Goal: Task Accomplishment & Management: Use online tool/utility

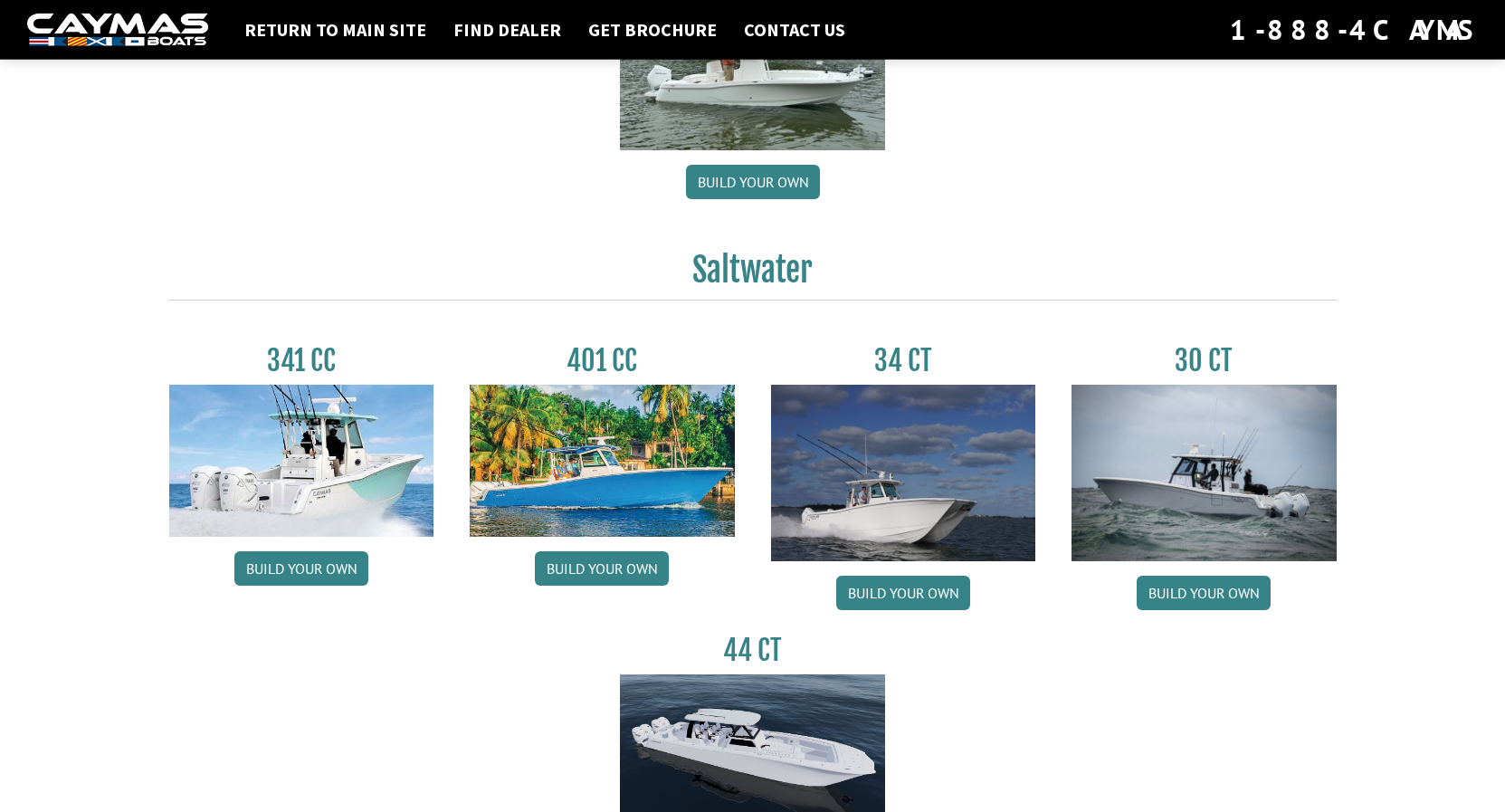
scroll to position [646, 0]
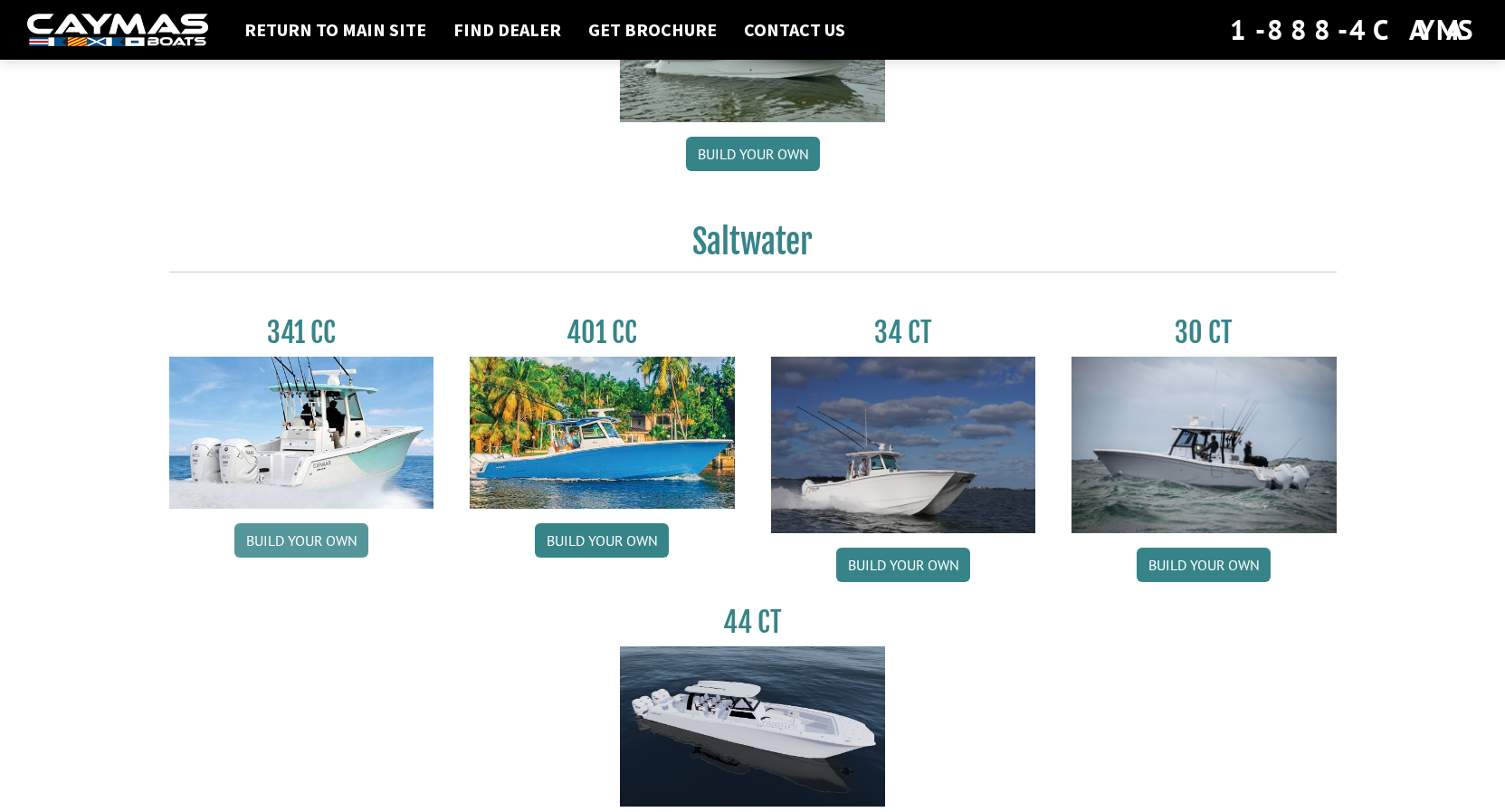
click at [306, 538] on link "Build your own" at bounding box center [300, 541] width 134 height 35
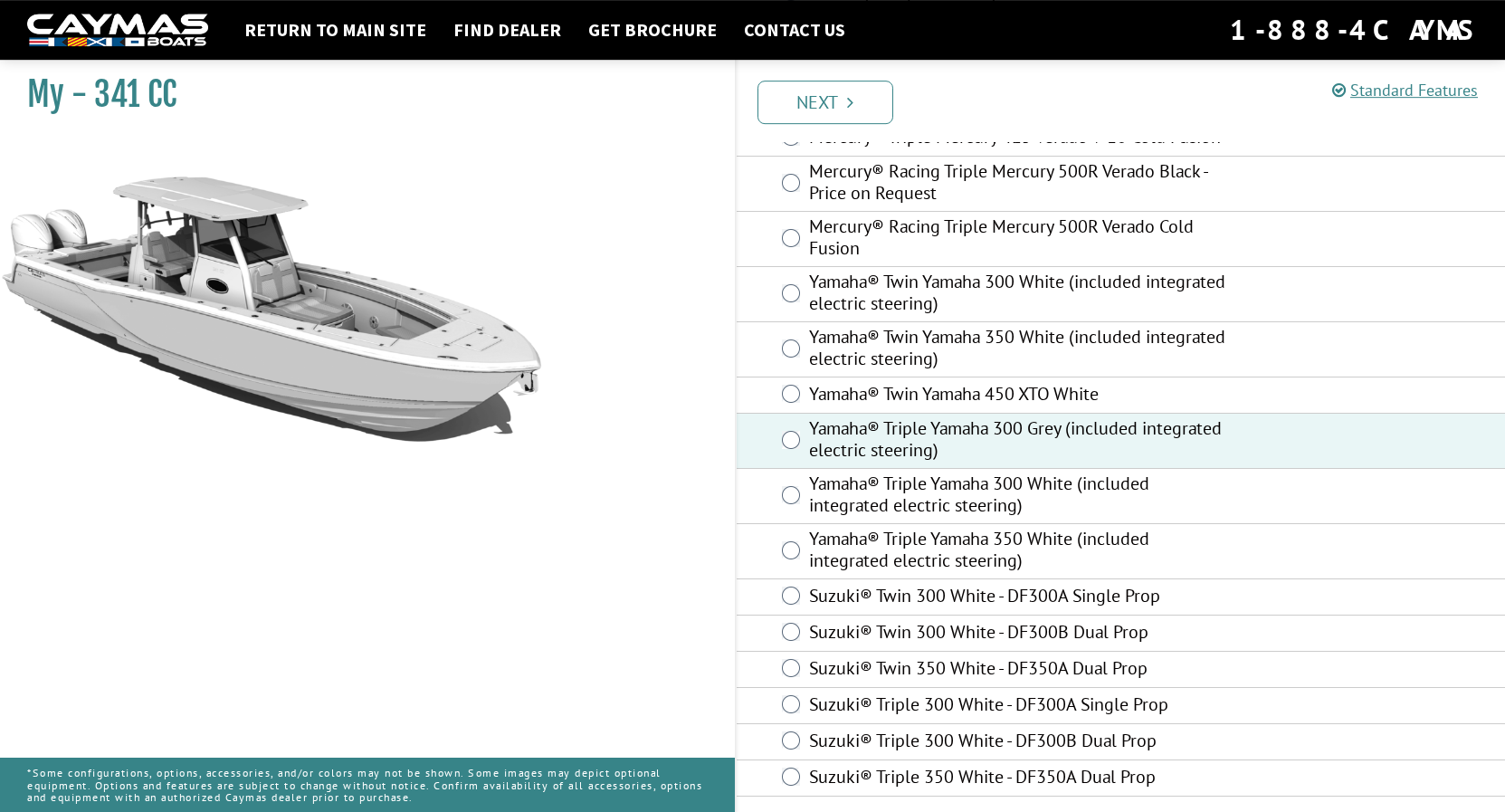
scroll to position [663, 0]
click at [806, 96] on link "Next" at bounding box center [825, 102] width 136 height 44
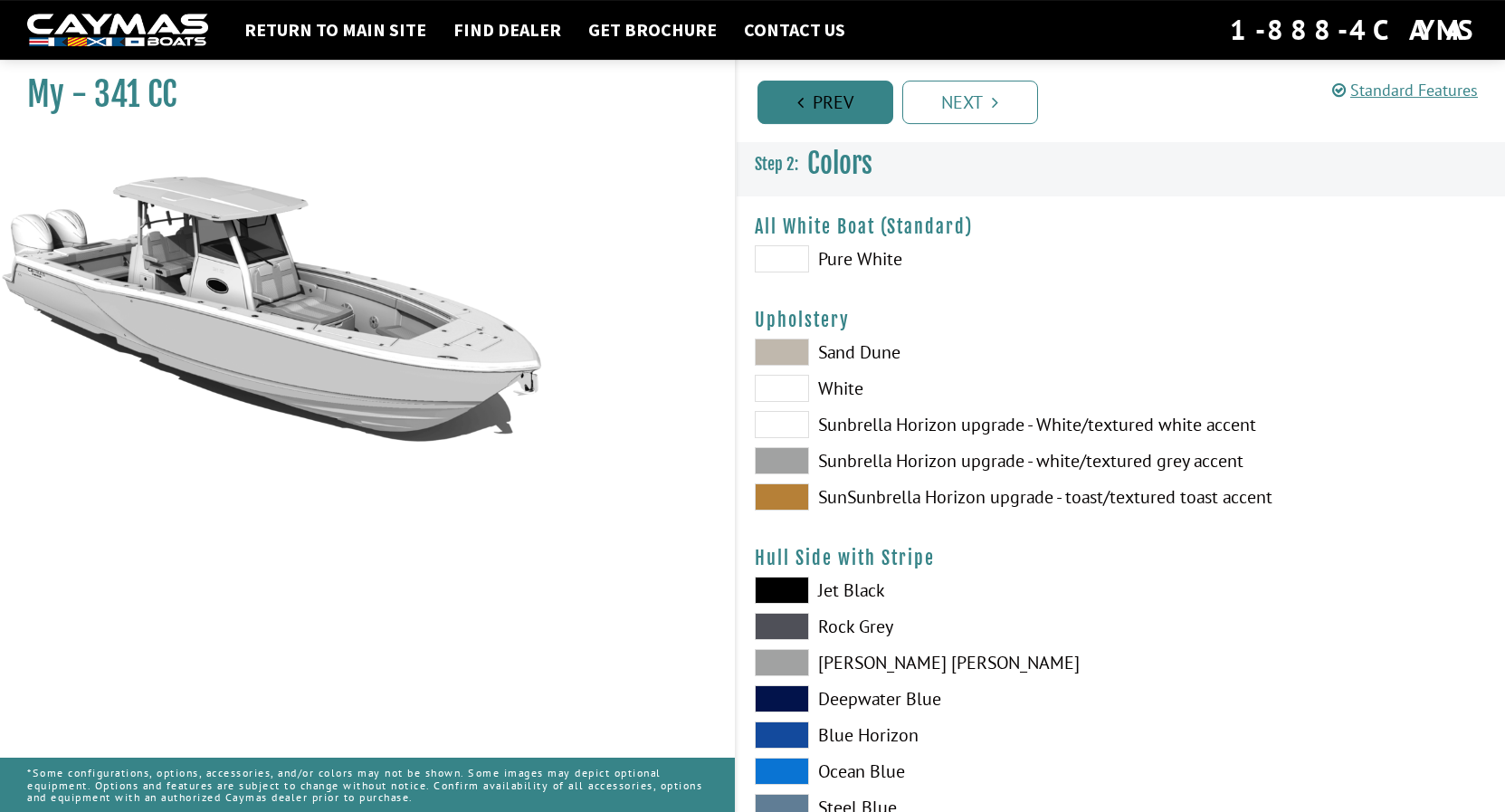
scroll to position [0, 0]
click at [783, 259] on span at bounding box center [782, 259] width 55 height 27
click at [789, 345] on span at bounding box center [782, 353] width 55 height 27
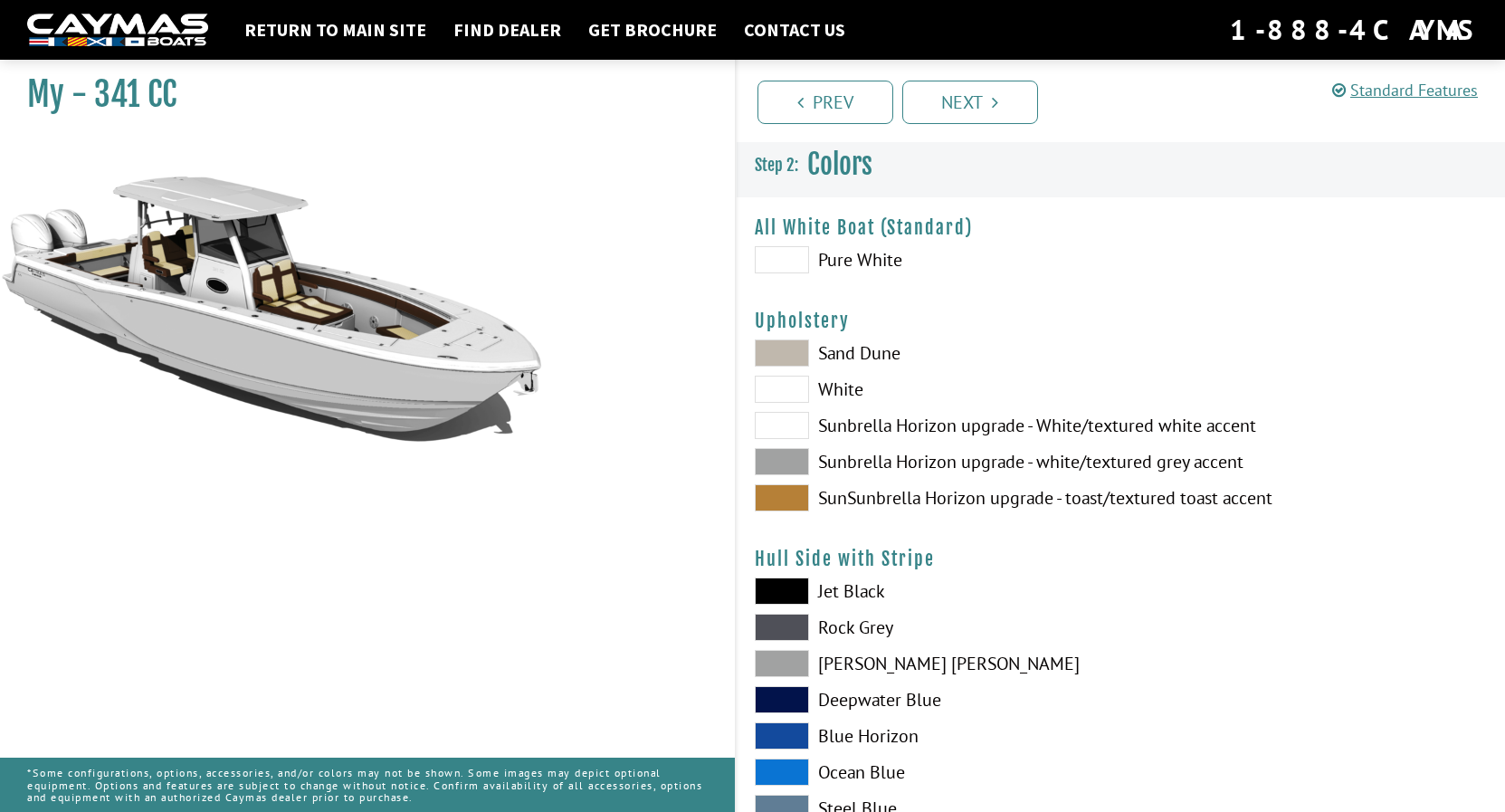
click at [797, 348] on span at bounding box center [782, 353] width 55 height 27
click at [792, 458] on span at bounding box center [782, 462] width 55 height 27
click at [791, 491] on span at bounding box center [782, 498] width 55 height 27
click at [785, 460] on span at bounding box center [782, 462] width 55 height 27
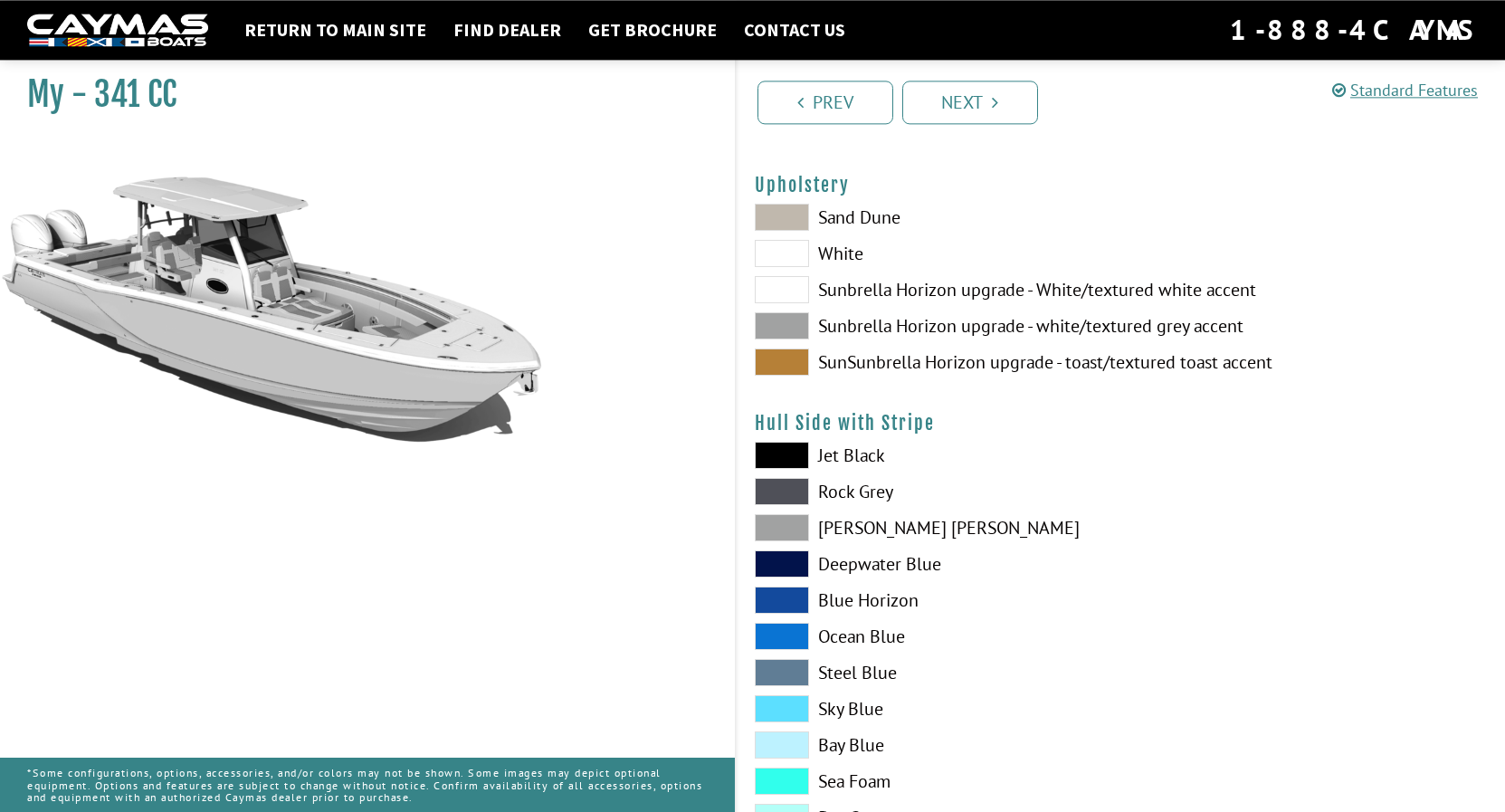
scroll to position [185, 0]
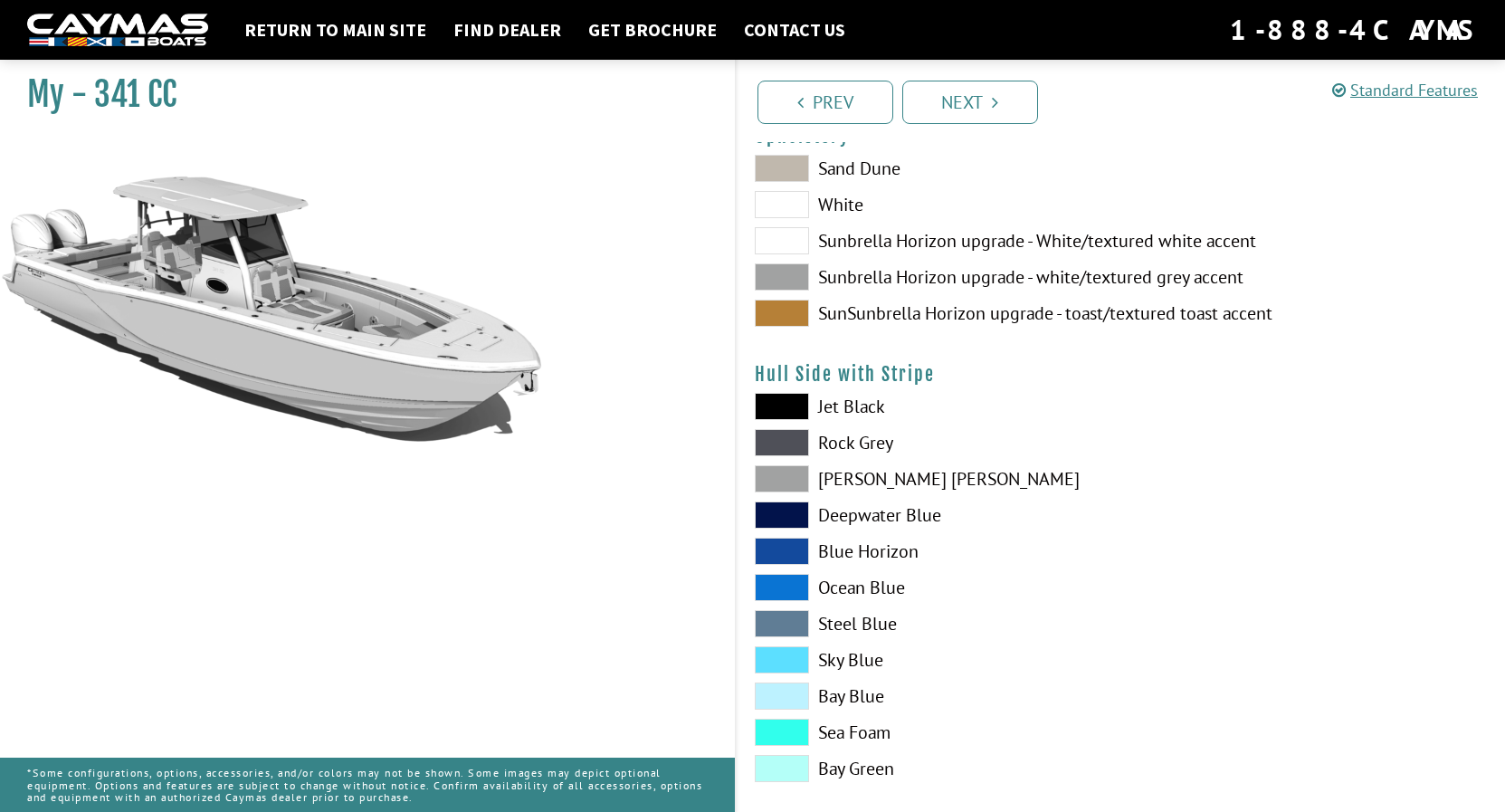
click at [788, 394] on span at bounding box center [782, 406] width 55 height 27
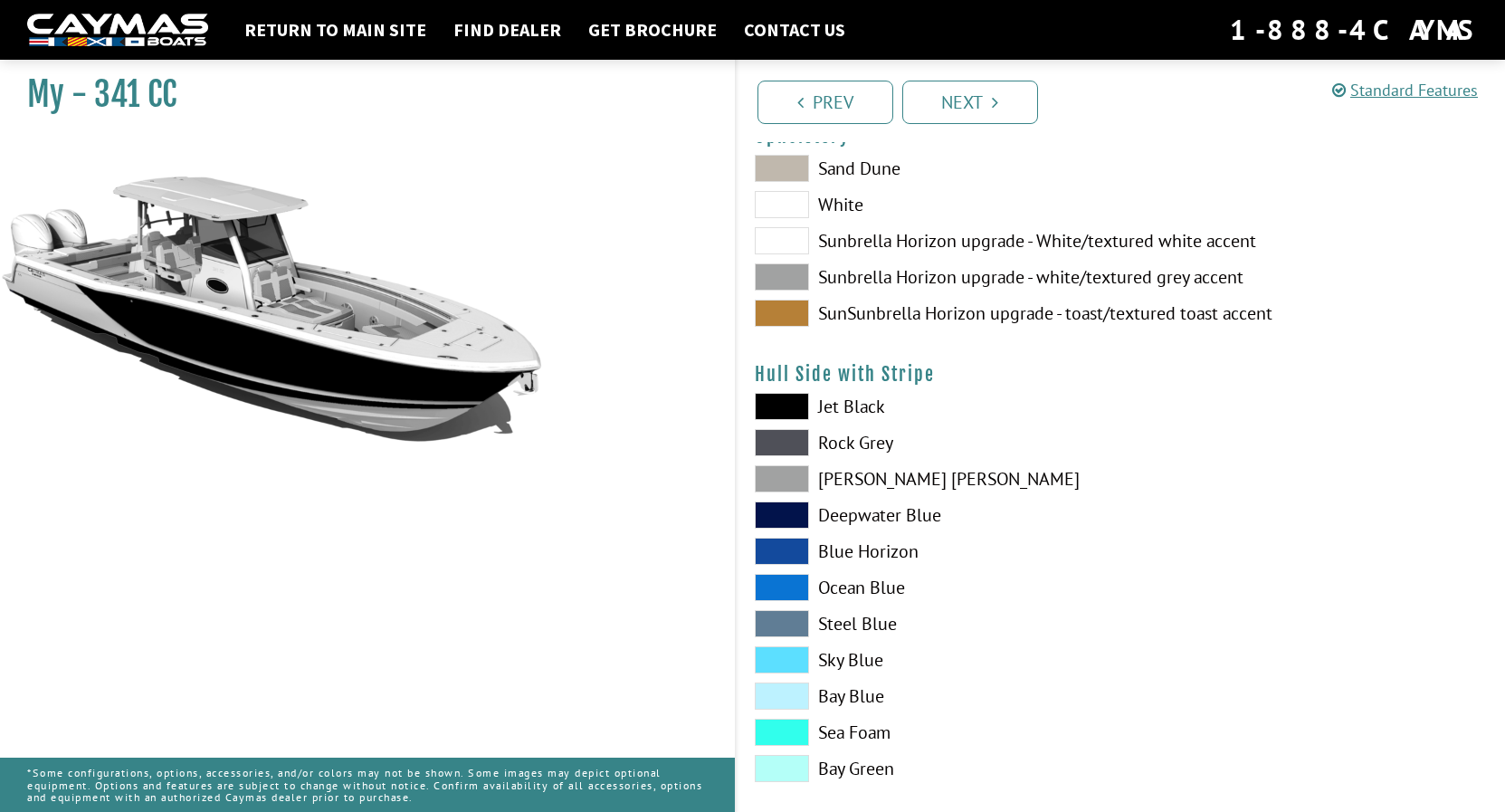
click at [788, 394] on span at bounding box center [782, 406] width 55 height 27
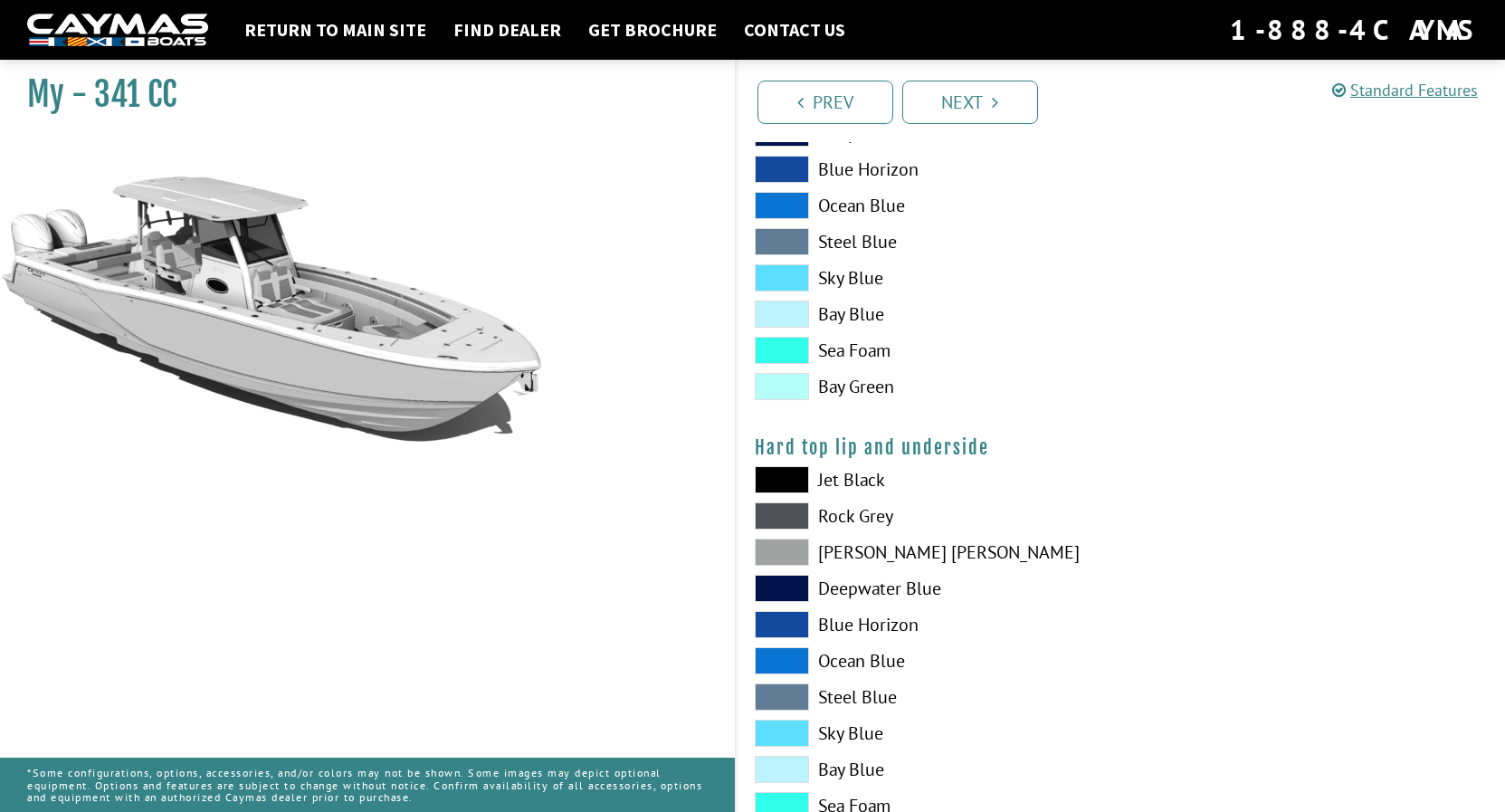
scroll to position [1569, 0]
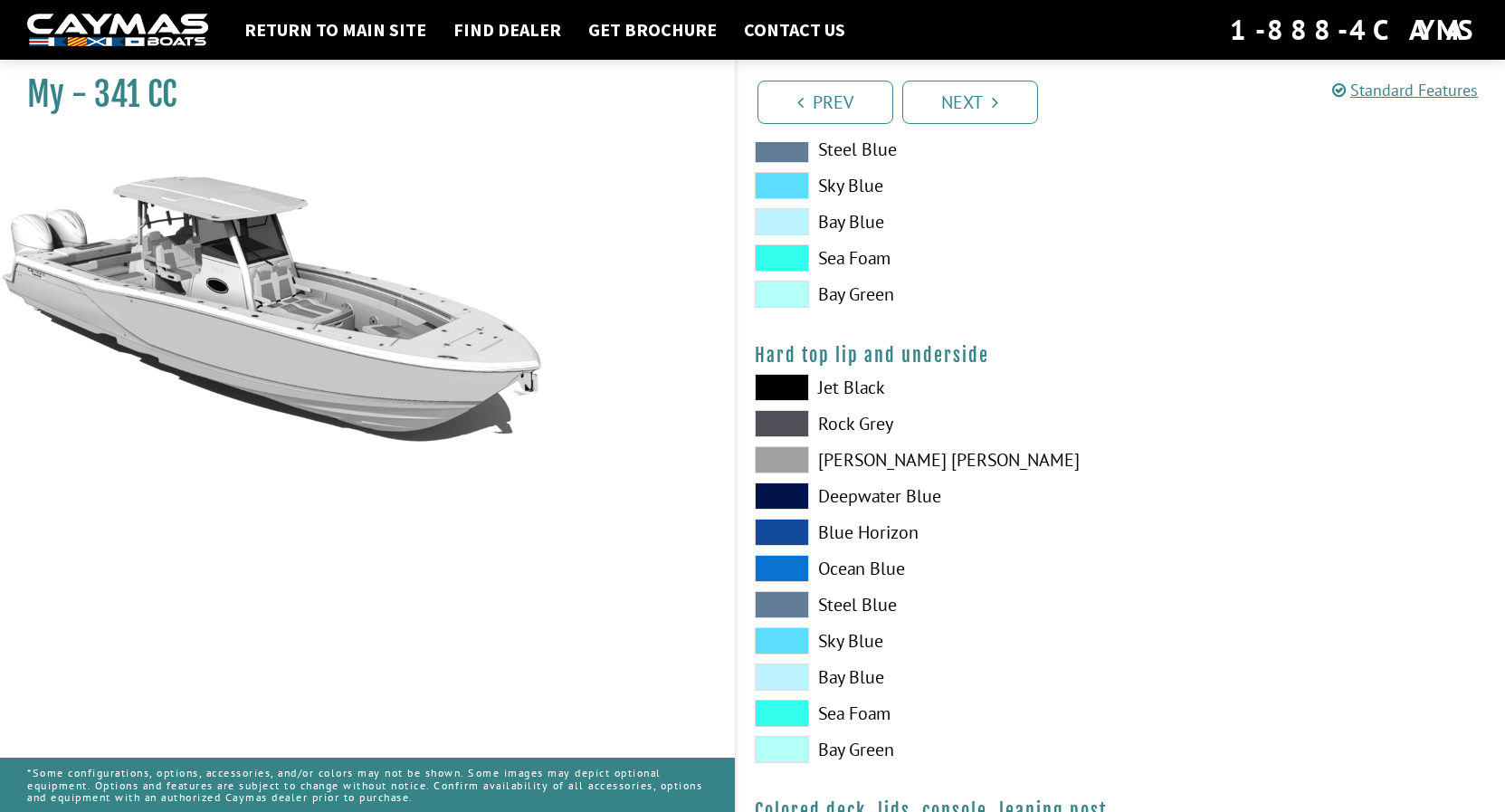
click at [793, 452] on span at bounding box center [782, 460] width 55 height 27
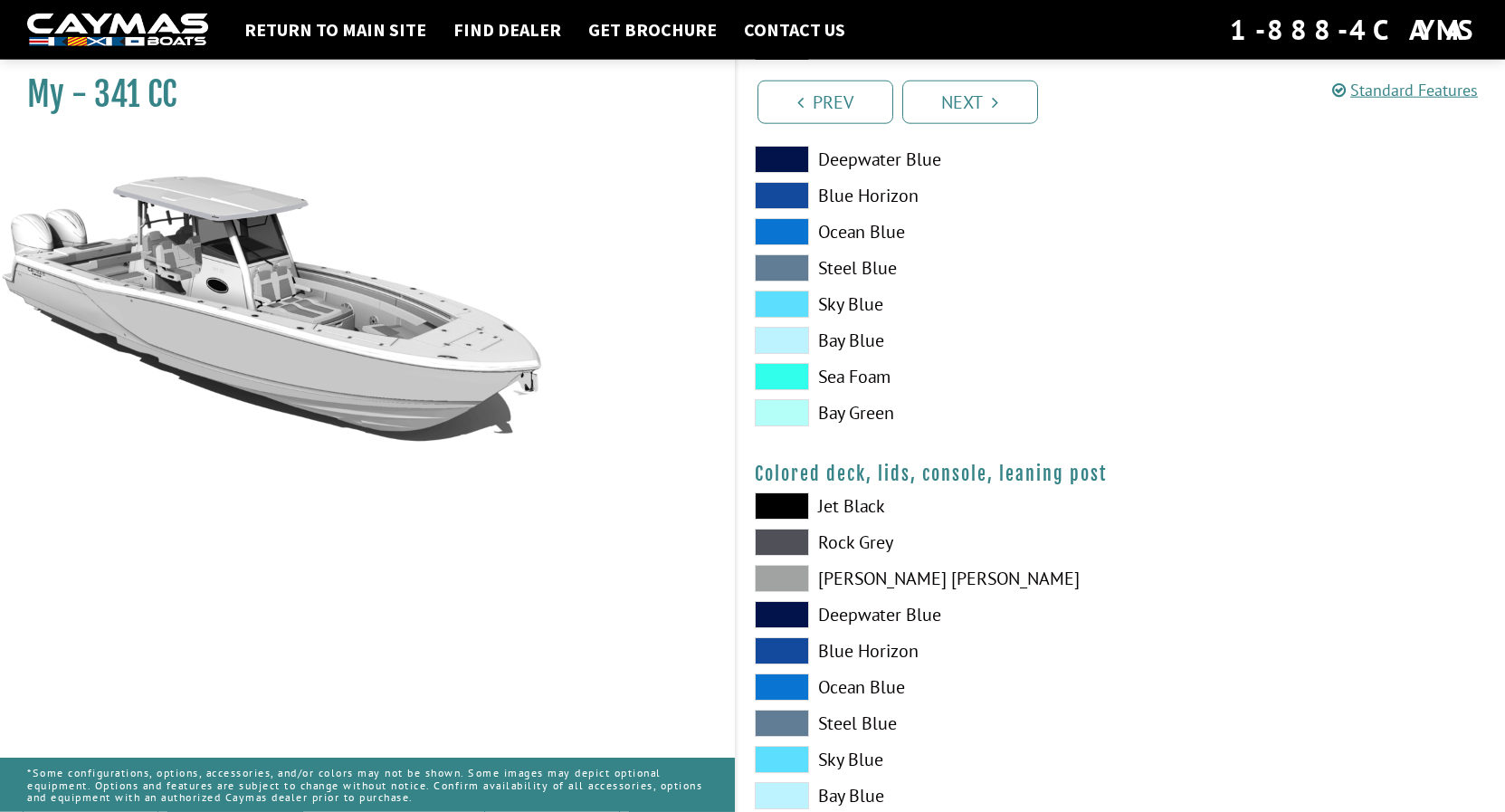
scroll to position [1938, 0]
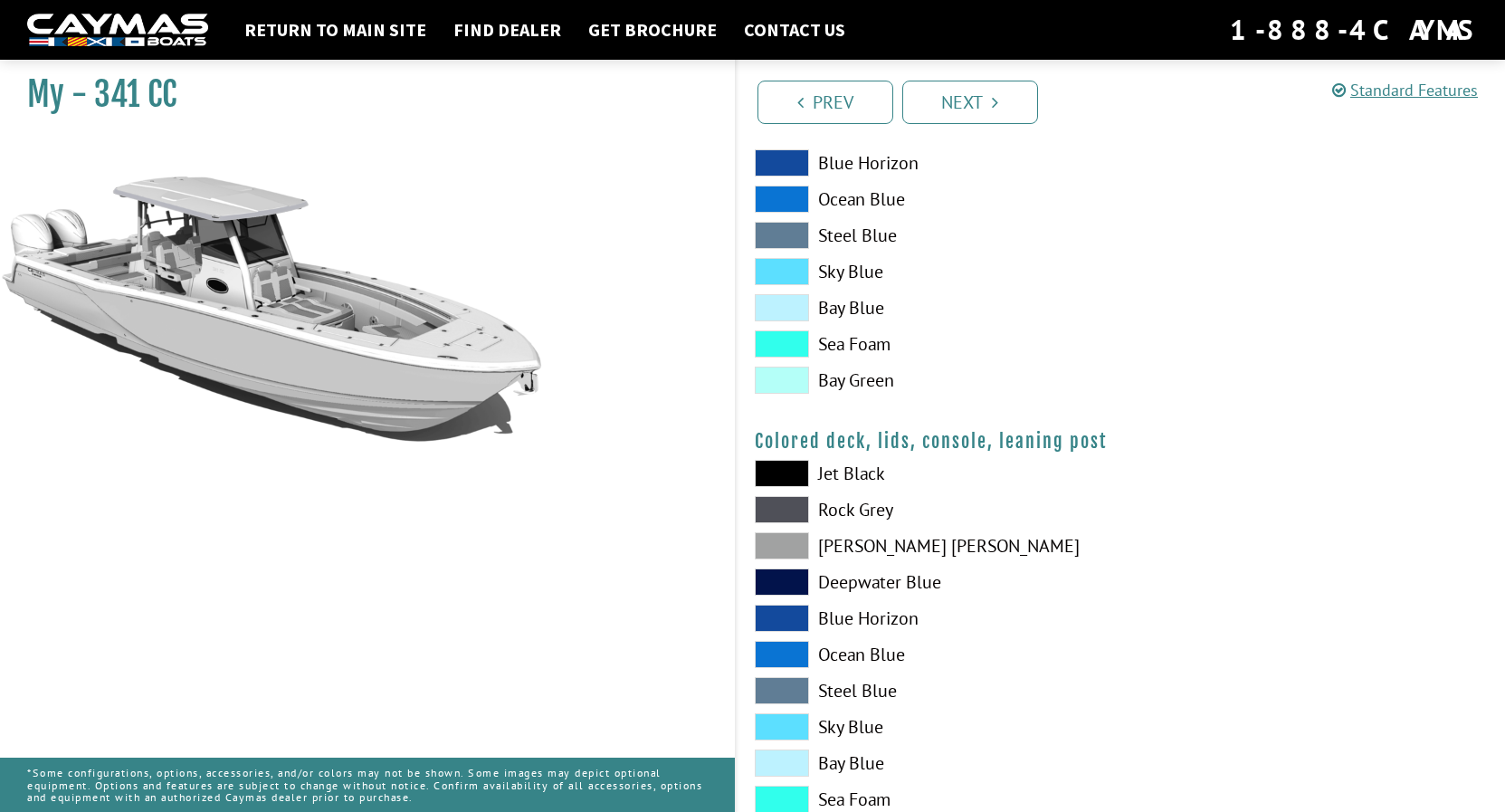
click at [789, 541] on span at bounding box center [782, 545] width 55 height 27
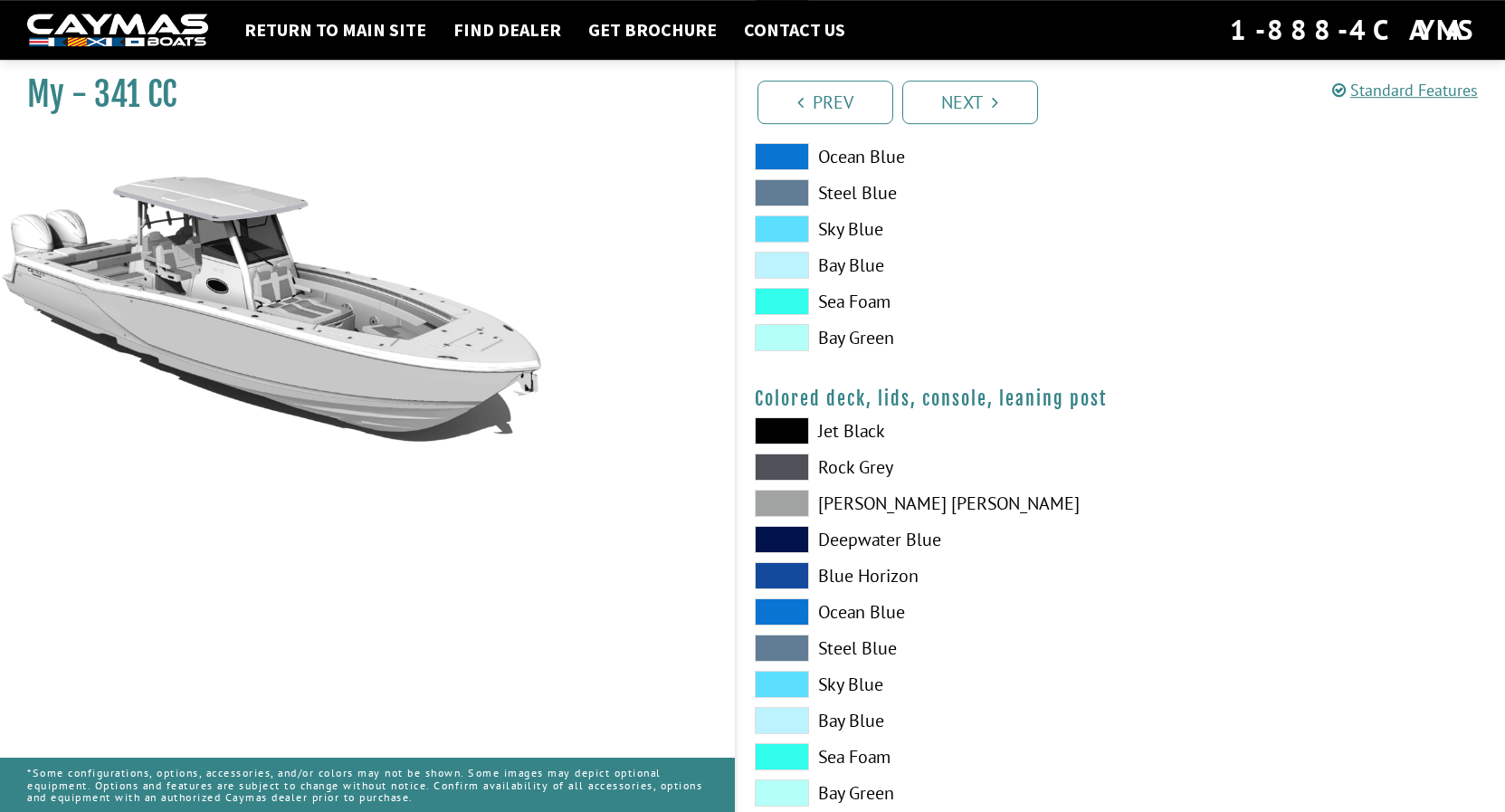
scroll to position [2028, 0]
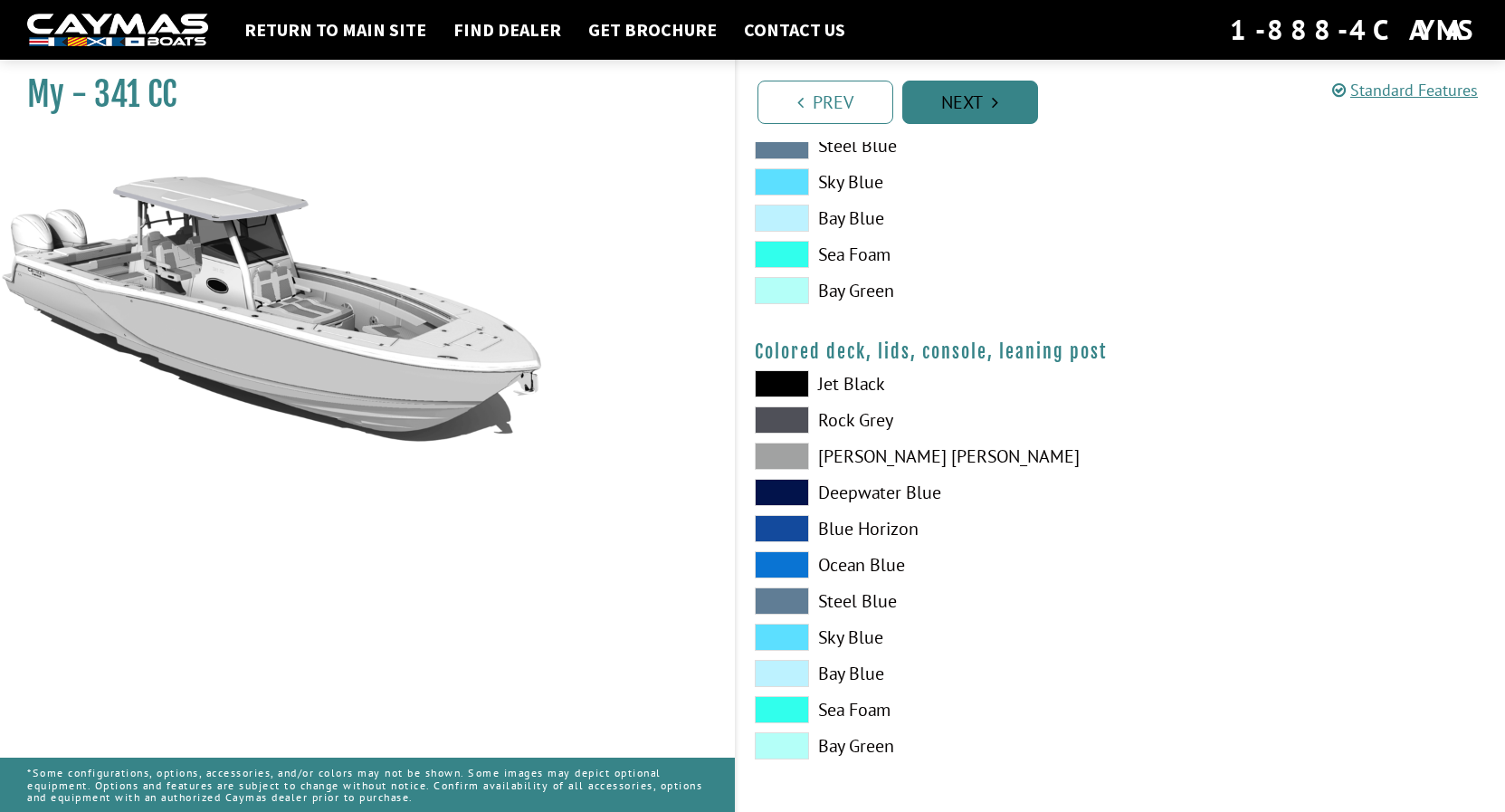
click at [995, 103] on icon "Pagination" at bounding box center [994, 102] width 6 height 18
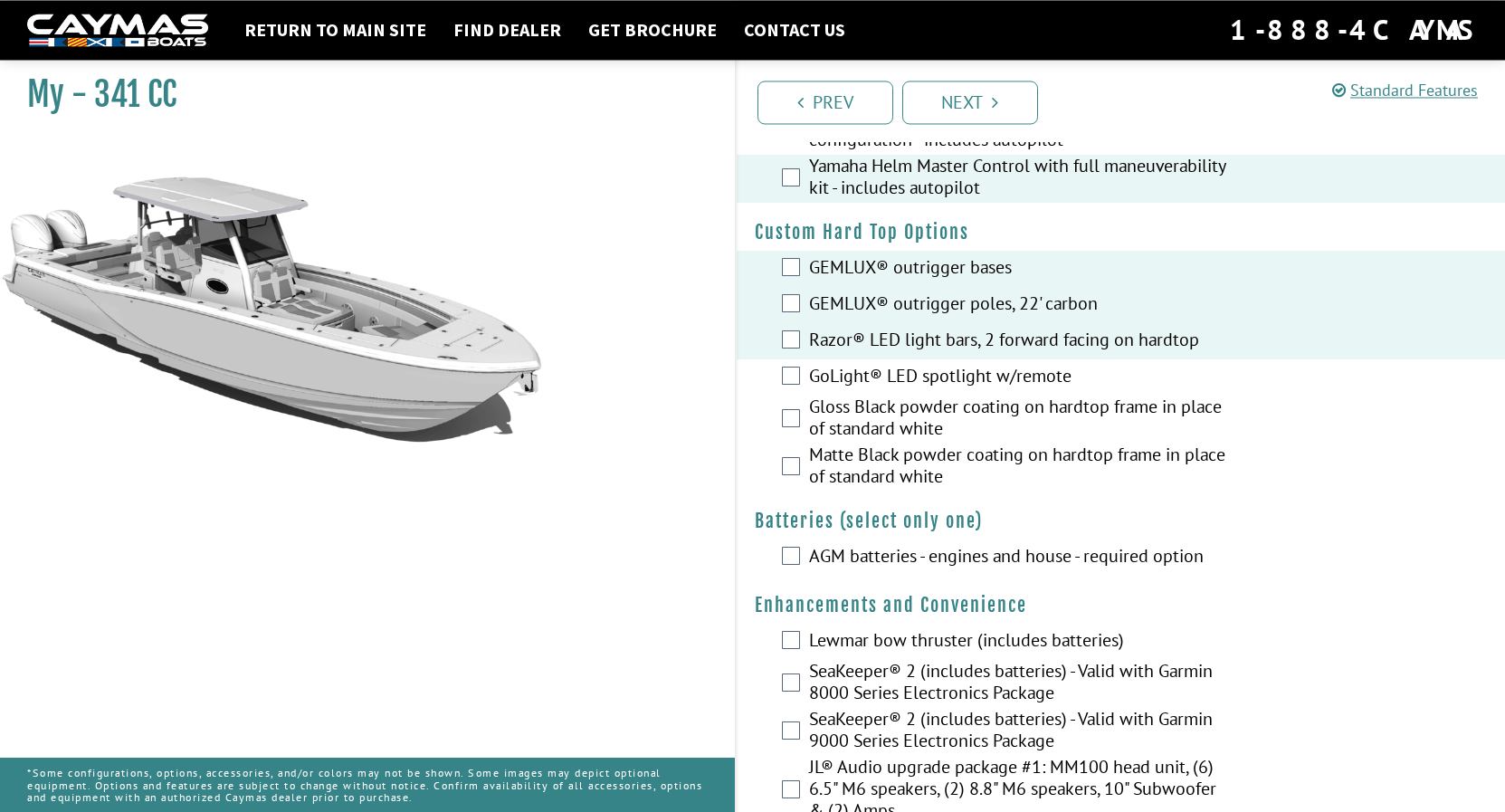
scroll to position [277, 0]
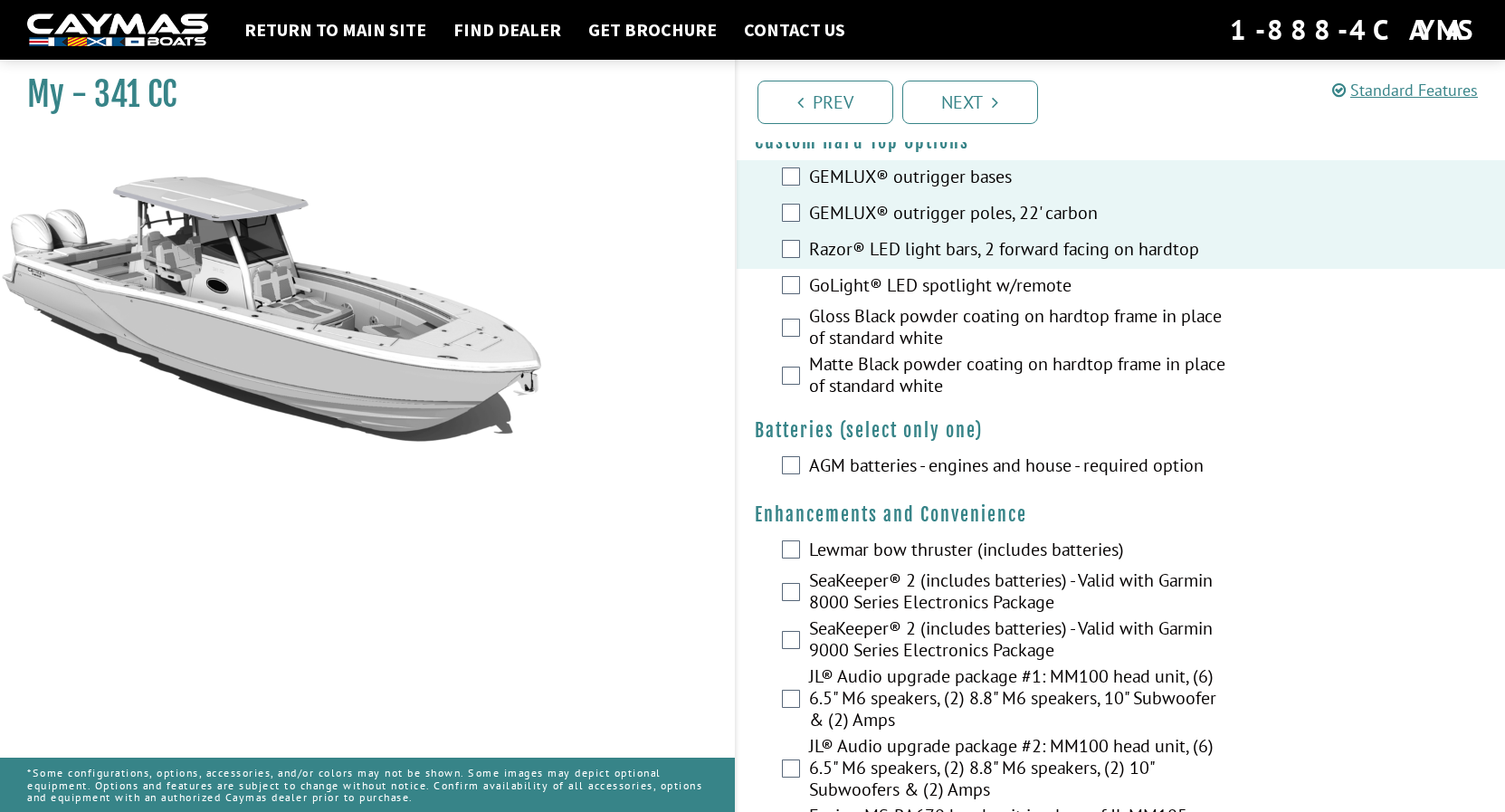
click at [800, 471] on div "AGM batteries - engines and house - required option" at bounding box center [1121, 467] width 769 height 36
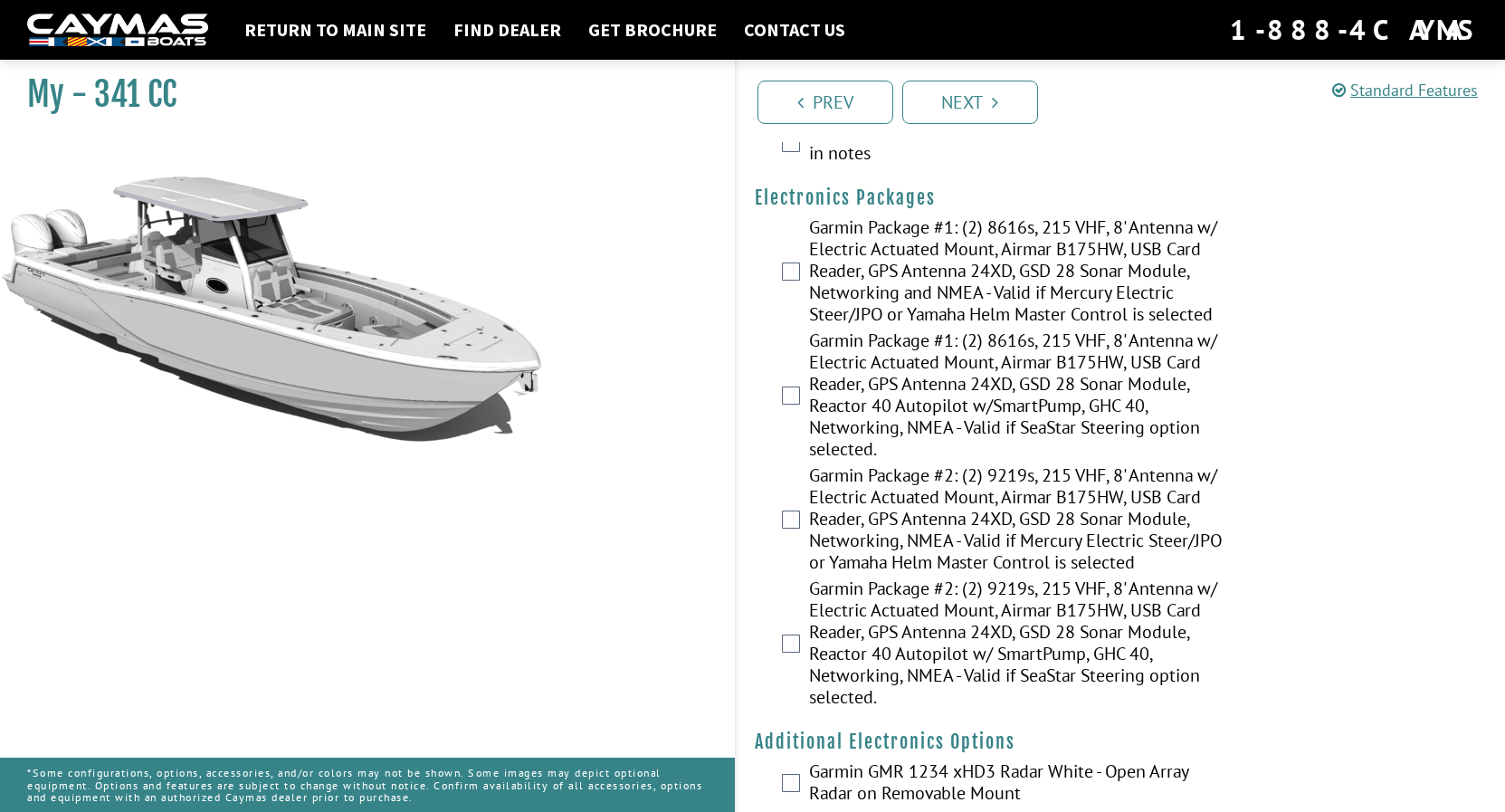
scroll to position [2400, 0]
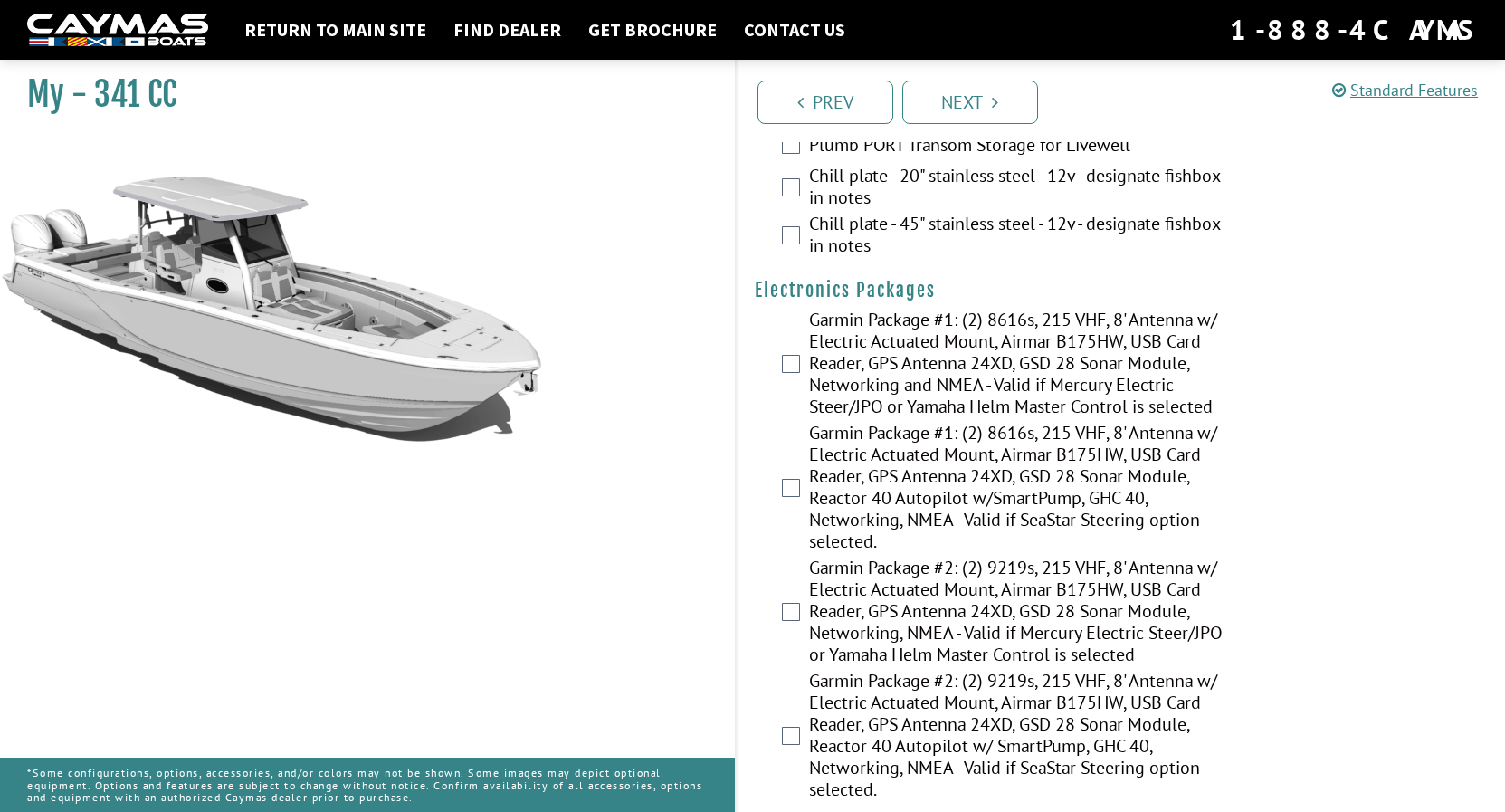
click at [795, 345] on div "Garmin Package #1: (2) 8616s, 215 VHF, 8' Antenna w/ Electric Actuated Mount, A…" at bounding box center [1121, 365] width 769 height 113
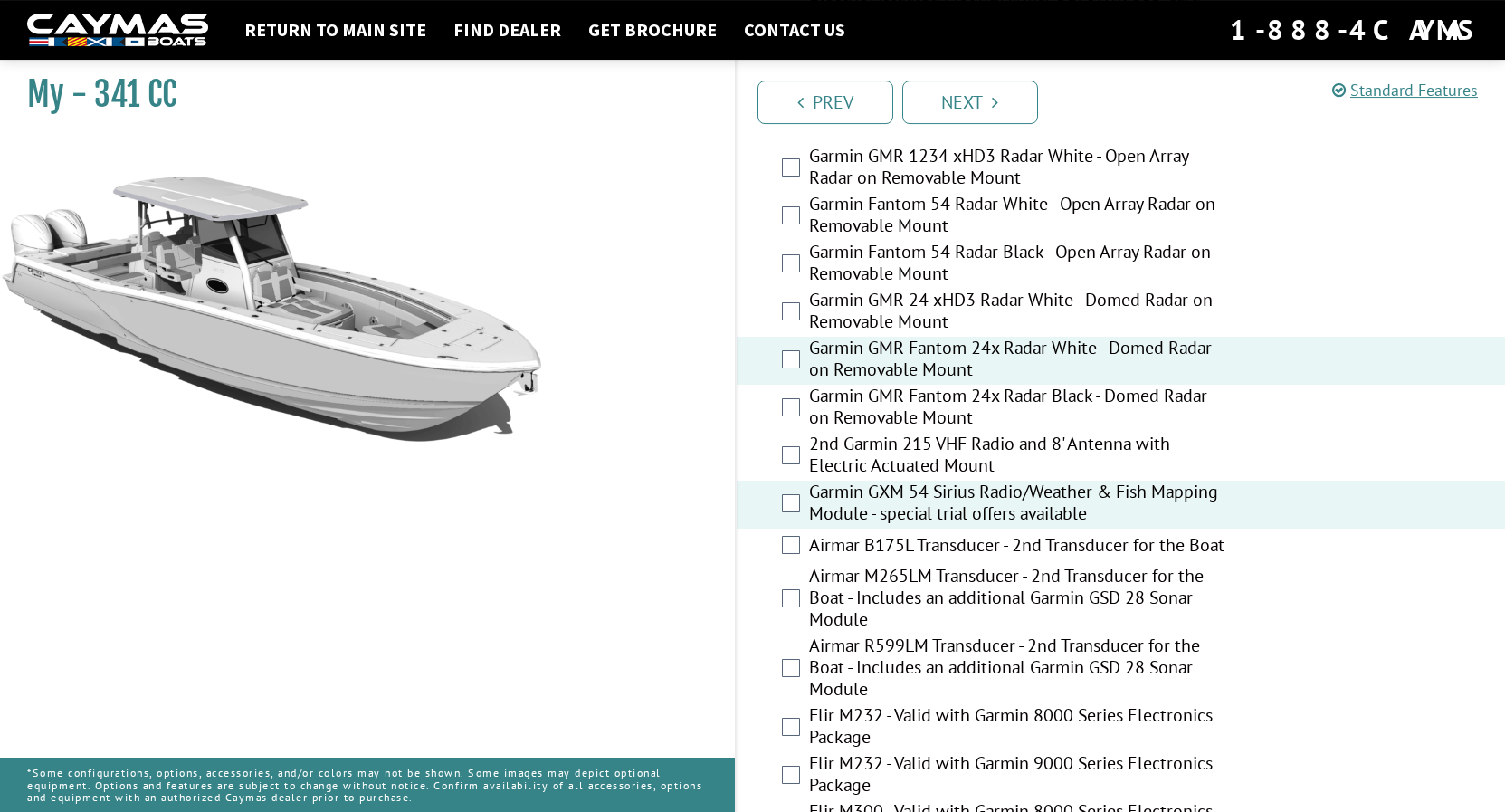
scroll to position [3138, 0]
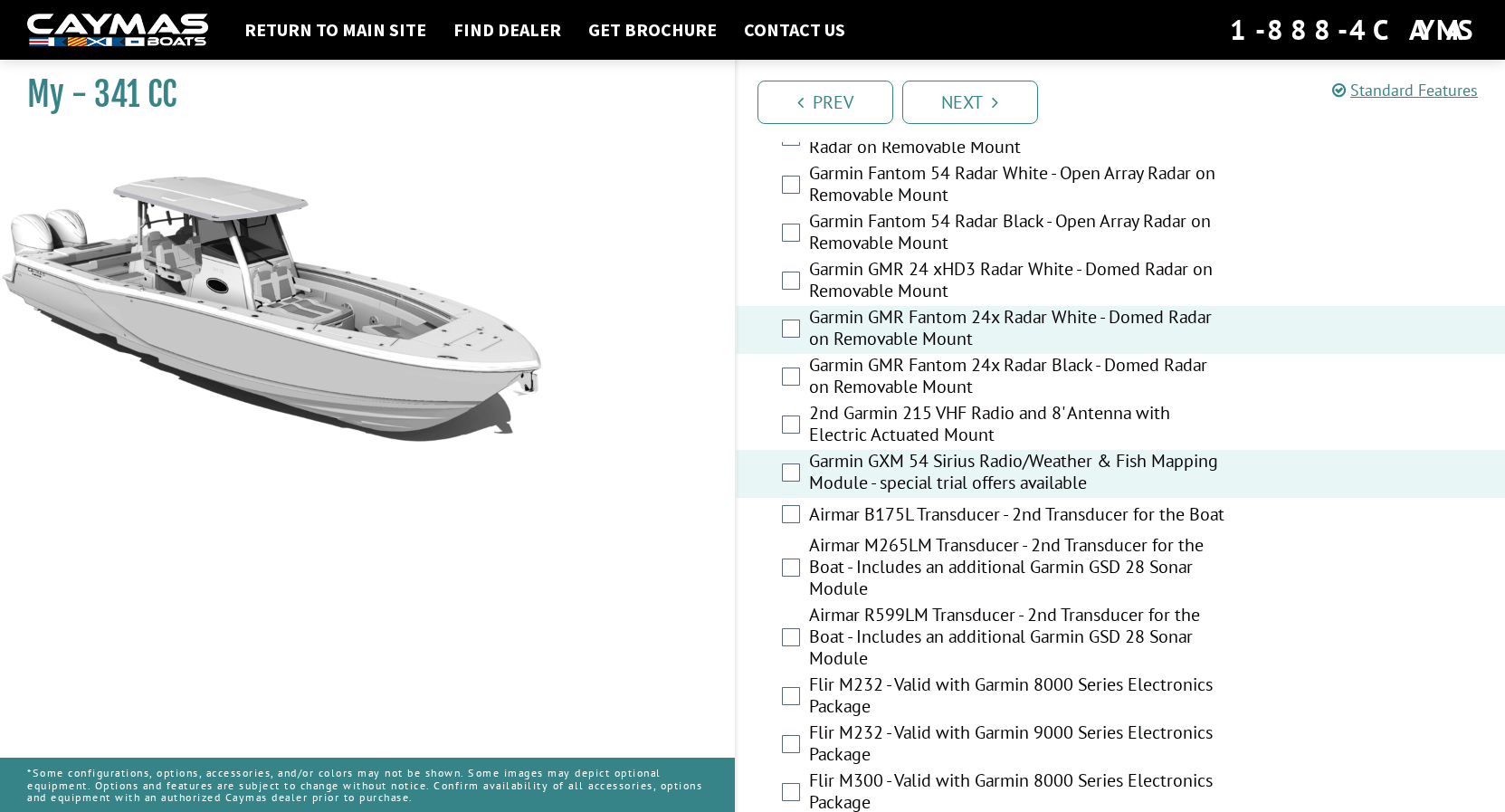
click at [800, 501] on div "Airmar B175L Transducer - 2nd Transducer for the Boat" at bounding box center [1121, 516] width 769 height 36
click at [793, 504] on div "Airmar B175L Transducer - 2nd Transducer for the Boat" at bounding box center [1121, 516] width 769 height 36
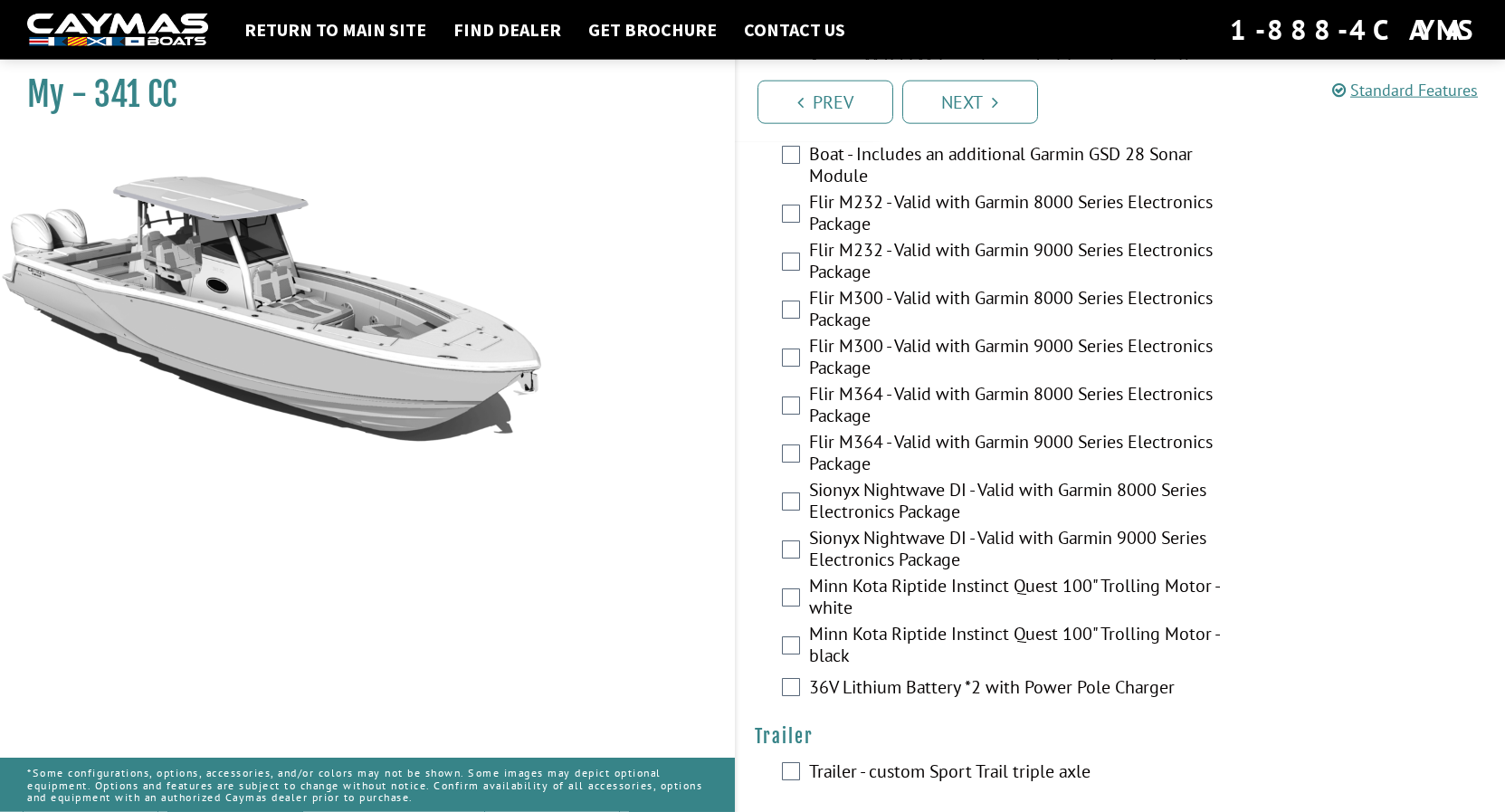
scroll to position [3621, 0]
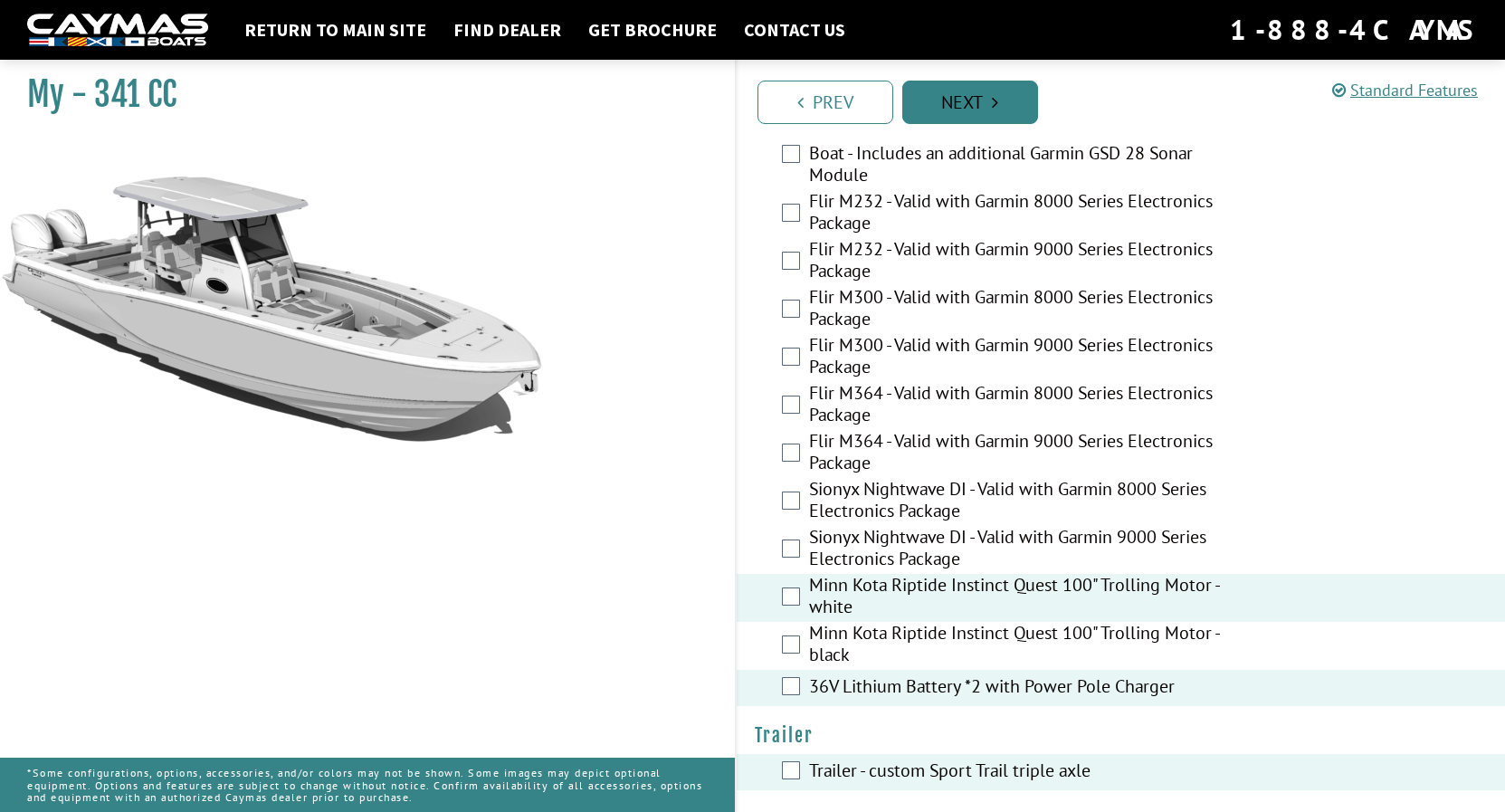
click at [969, 98] on link "Next" at bounding box center [970, 102] width 136 height 44
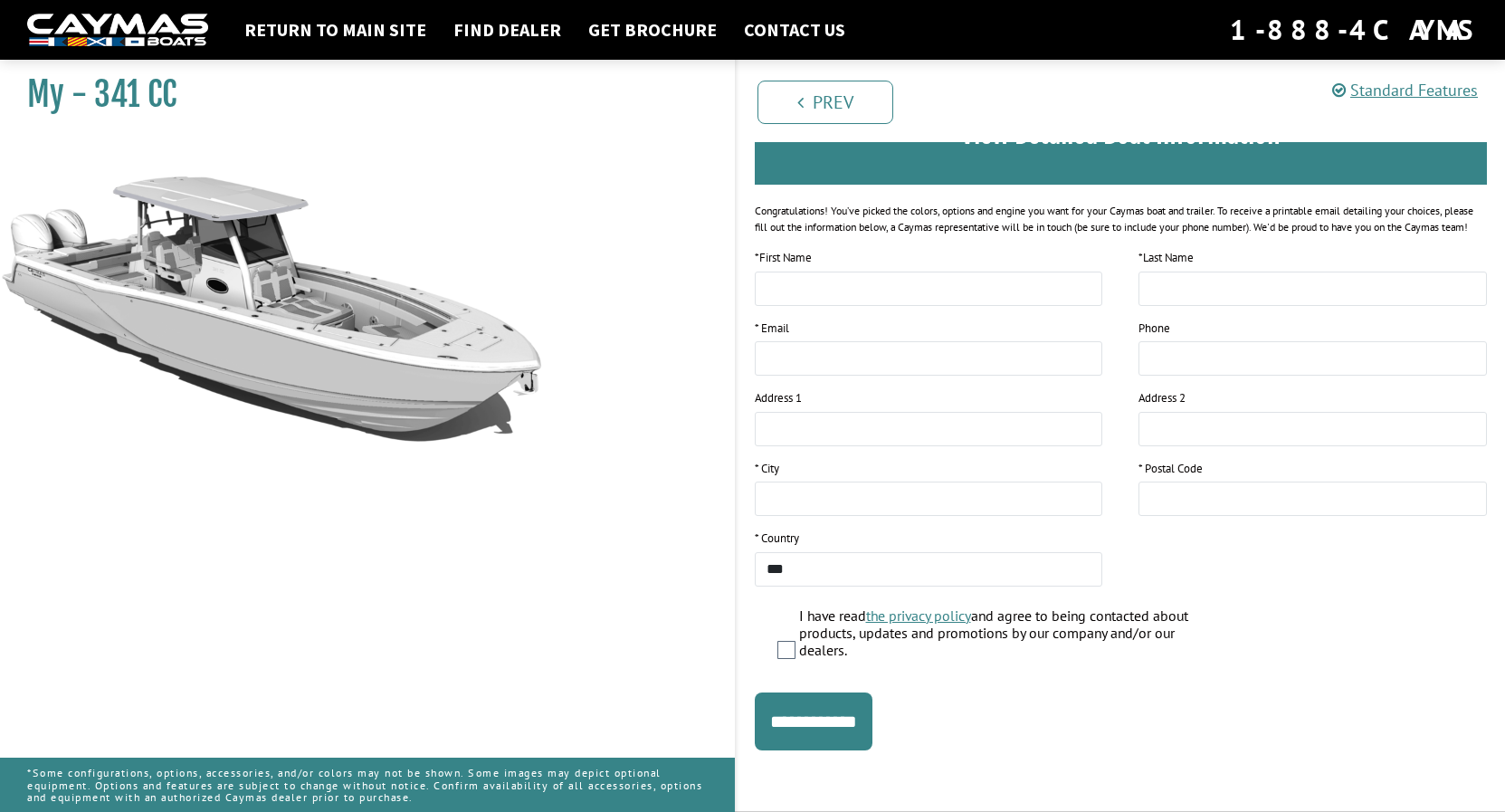
scroll to position [0, 0]
